Goal: Manage account settings

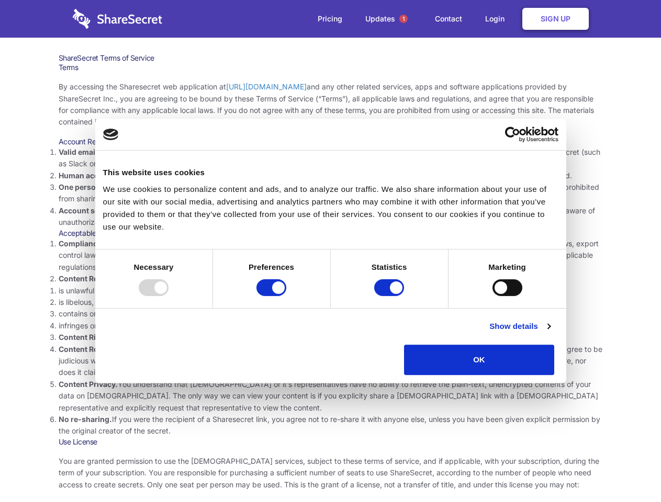
click at [330, 251] on li "Compliance with local laws and regulations. Your use of the Sharesecret must no…" at bounding box center [331, 255] width 544 height 35
click at [169, 296] on div at bounding box center [154, 287] width 30 height 17
click at [286, 296] on input "Preferences" at bounding box center [271, 287] width 30 height 17
checkbox input "false"
click at [390, 296] on input "Statistics" at bounding box center [389, 287] width 30 height 17
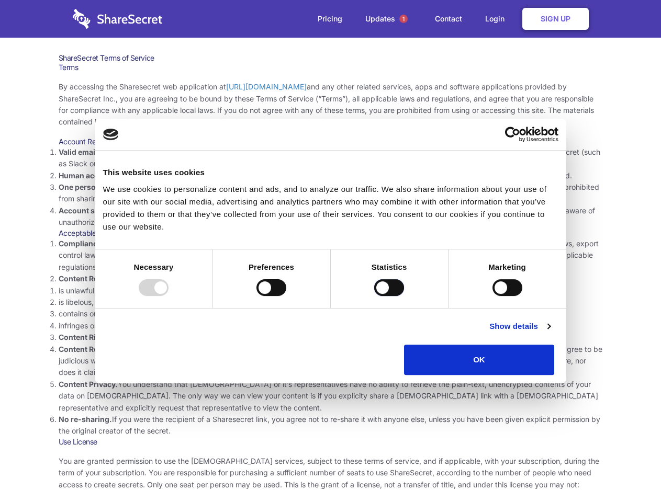
checkbox input "false"
click at [492, 296] on input "Marketing" at bounding box center [507, 287] width 30 height 17
checkbox input "true"
click at [550, 333] on link "Show details" at bounding box center [519, 326] width 61 height 13
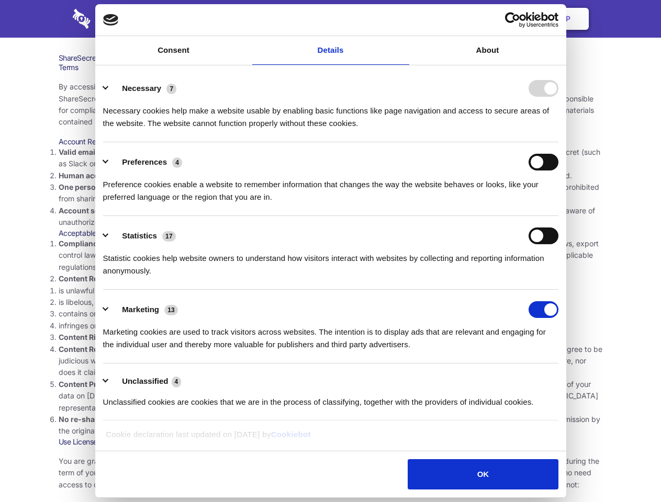
click at [558, 216] on li "Preferences 4 Preference cookies enable a website to remember information that …" at bounding box center [330, 179] width 455 height 74
click at [403, 19] on span "1" at bounding box center [403, 19] width 8 height 8
